Goal: Task Accomplishment & Management: Manage account settings

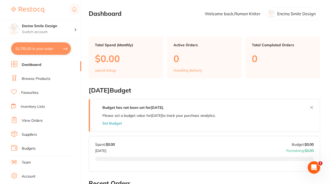
scroll to position [55, 0]
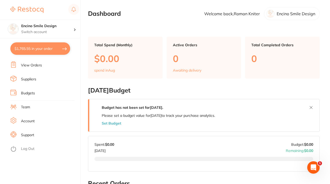
click at [26, 150] on link "Log Out" at bounding box center [27, 148] width 13 height 5
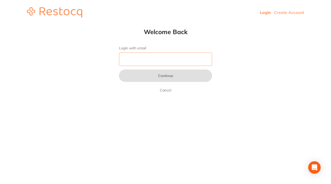
click at [145, 60] on input "Login with email" at bounding box center [165, 58] width 93 height 13
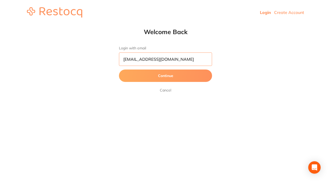
type input "drles@ucla.edu"
click at [168, 76] on button "Continue" at bounding box center [165, 76] width 93 height 12
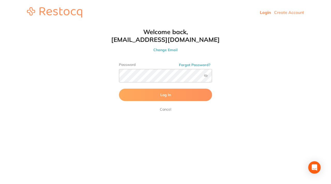
click at [136, 97] on button "Log In" at bounding box center [165, 95] width 93 height 12
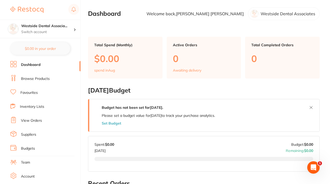
click at [42, 93] on li "Favourites" at bounding box center [45, 93] width 70 height 8
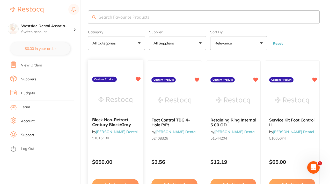
click at [116, 116] on div "Block Non-Retract Century Black/Gray by Patterson Dental 51015130" at bounding box center [115, 129] width 55 height 33
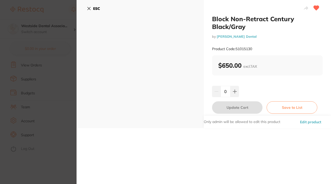
click at [89, 7] on icon at bounding box center [89, 8] width 4 height 4
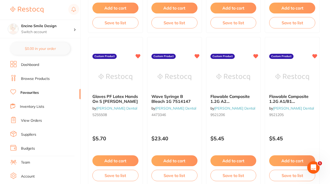
scroll to position [935, 0]
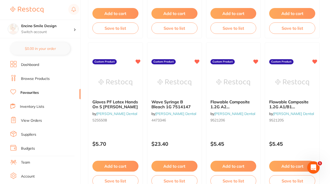
click at [29, 121] on link "View Orders" at bounding box center [31, 120] width 21 height 5
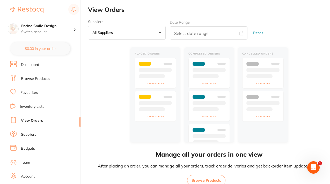
click at [126, 46] on div "Manage all your orders in one view After placing an order, you can manage all y…" at bounding box center [209, 116] width 242 height 140
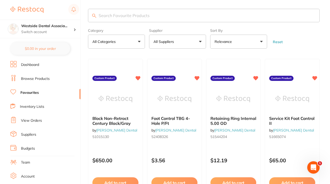
scroll to position [55, 0]
